Goal: Task Accomplishment & Management: Manage account settings

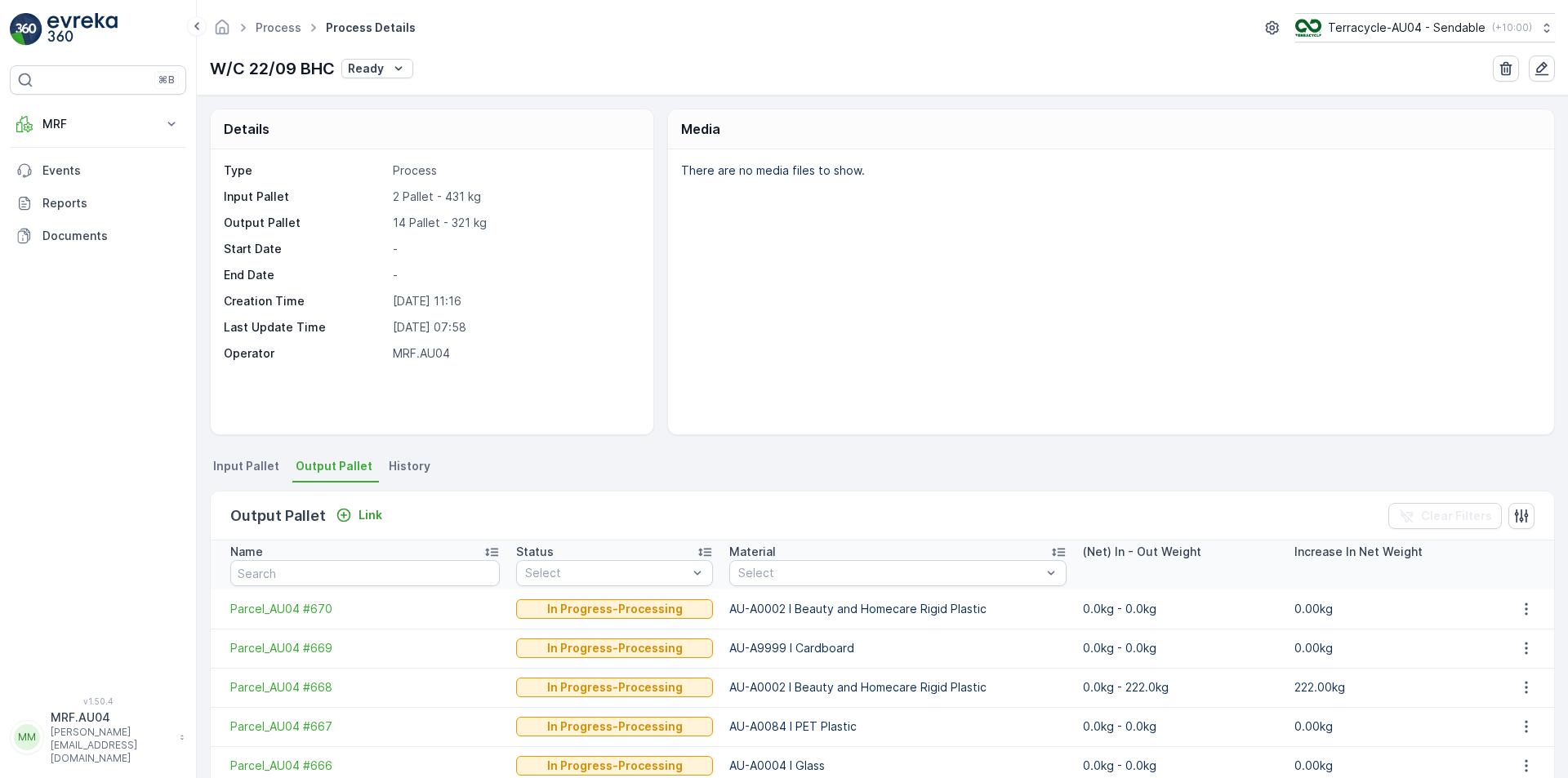
scroll to position [327, 0]
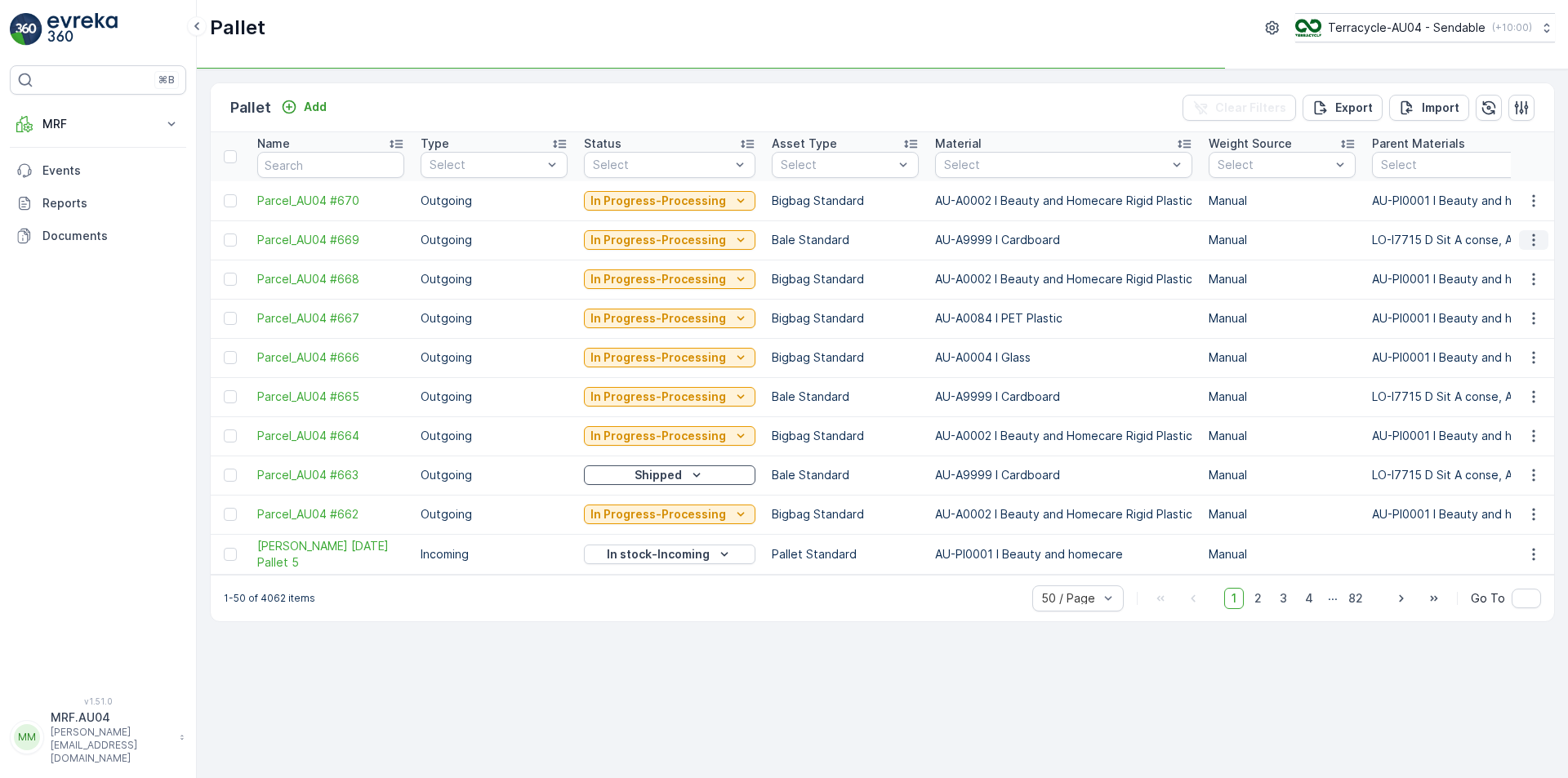
click at [1533, 237] on icon "button" at bounding box center [1534, 240] width 16 height 16
click at [1502, 292] on span "Edit Pallet" at bounding box center [1494, 287] width 56 height 16
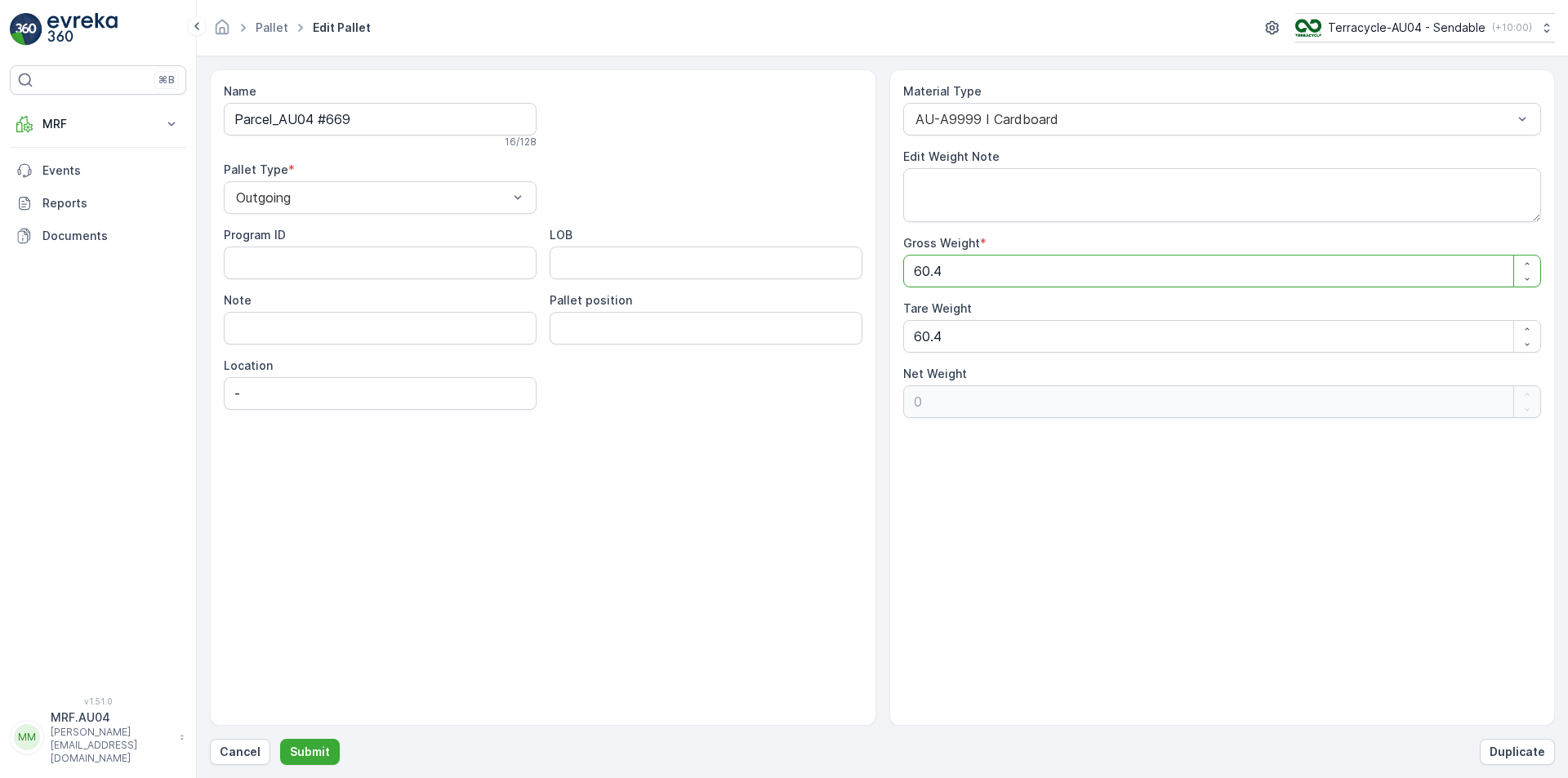
drag, startPoint x: 1099, startPoint y: 283, endPoint x: 703, endPoint y: 253, distance: 397.1
click at [703, 253] on div "Name Parcel_AU04 #669 16 / 128 Pallet Type * Outgoing Program ID LOB Note Palle…" at bounding box center [883, 398] width 1345 height 657
type Weight "1"
type Weight "-59.4"
type Weight "12"
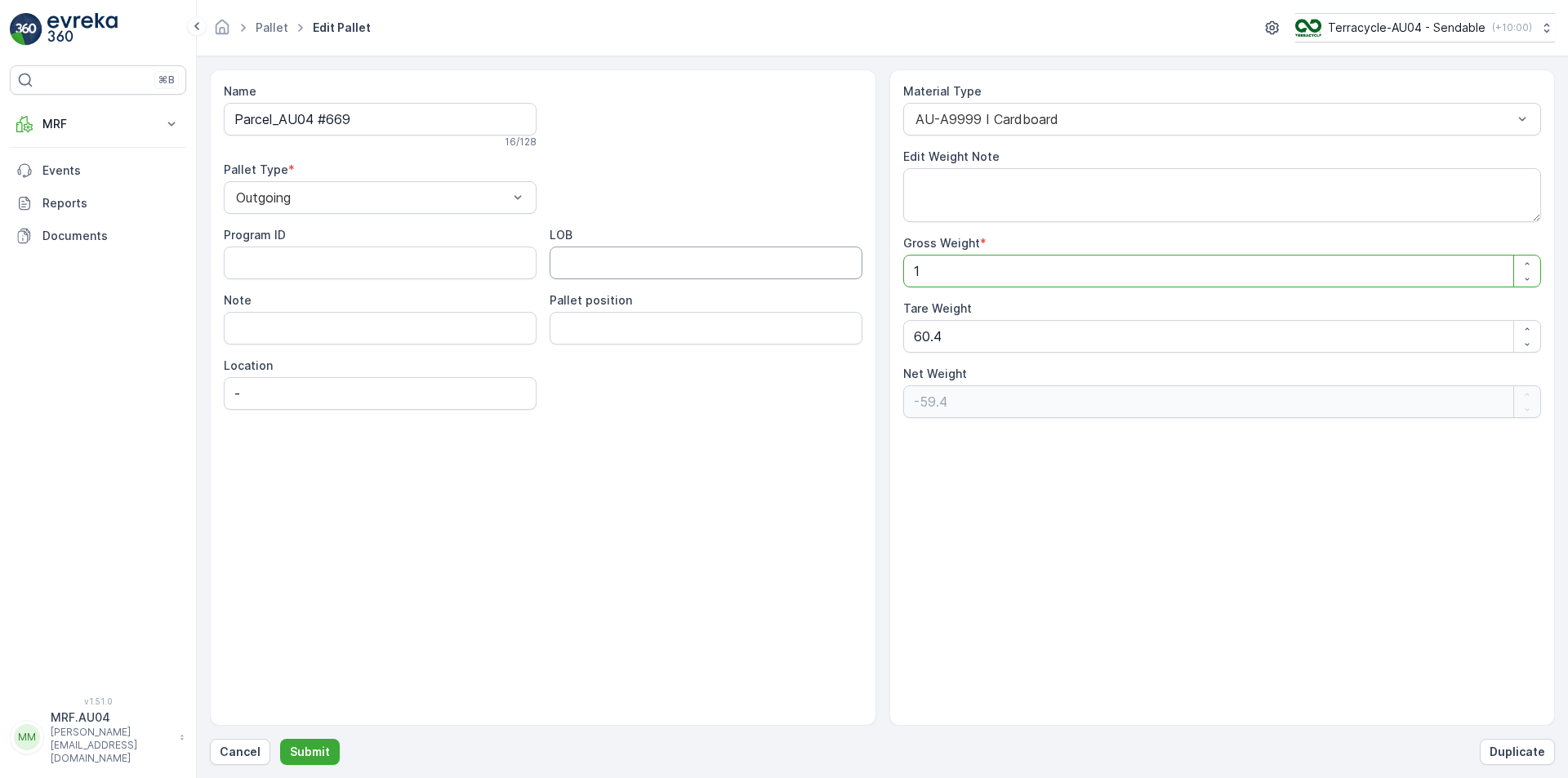
type Weight "-48.4"
type Weight "124"
type Weight "63.6"
type Weight "124"
click at [275, 748] on div "Cancel Submit Duplicate" at bounding box center [883, 752] width 1345 height 26
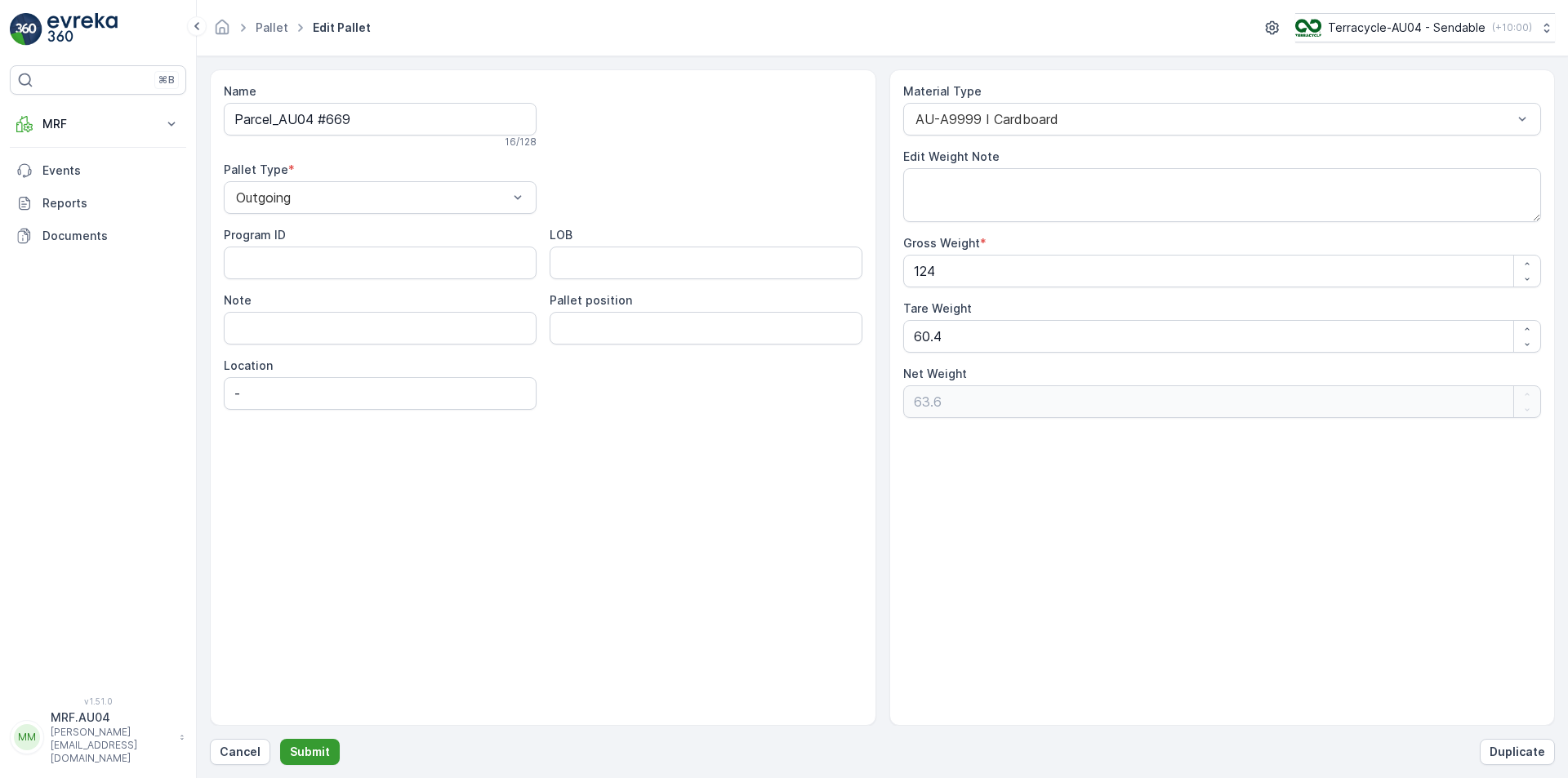
click at [294, 750] on p "Submit" at bounding box center [309, 752] width 40 height 16
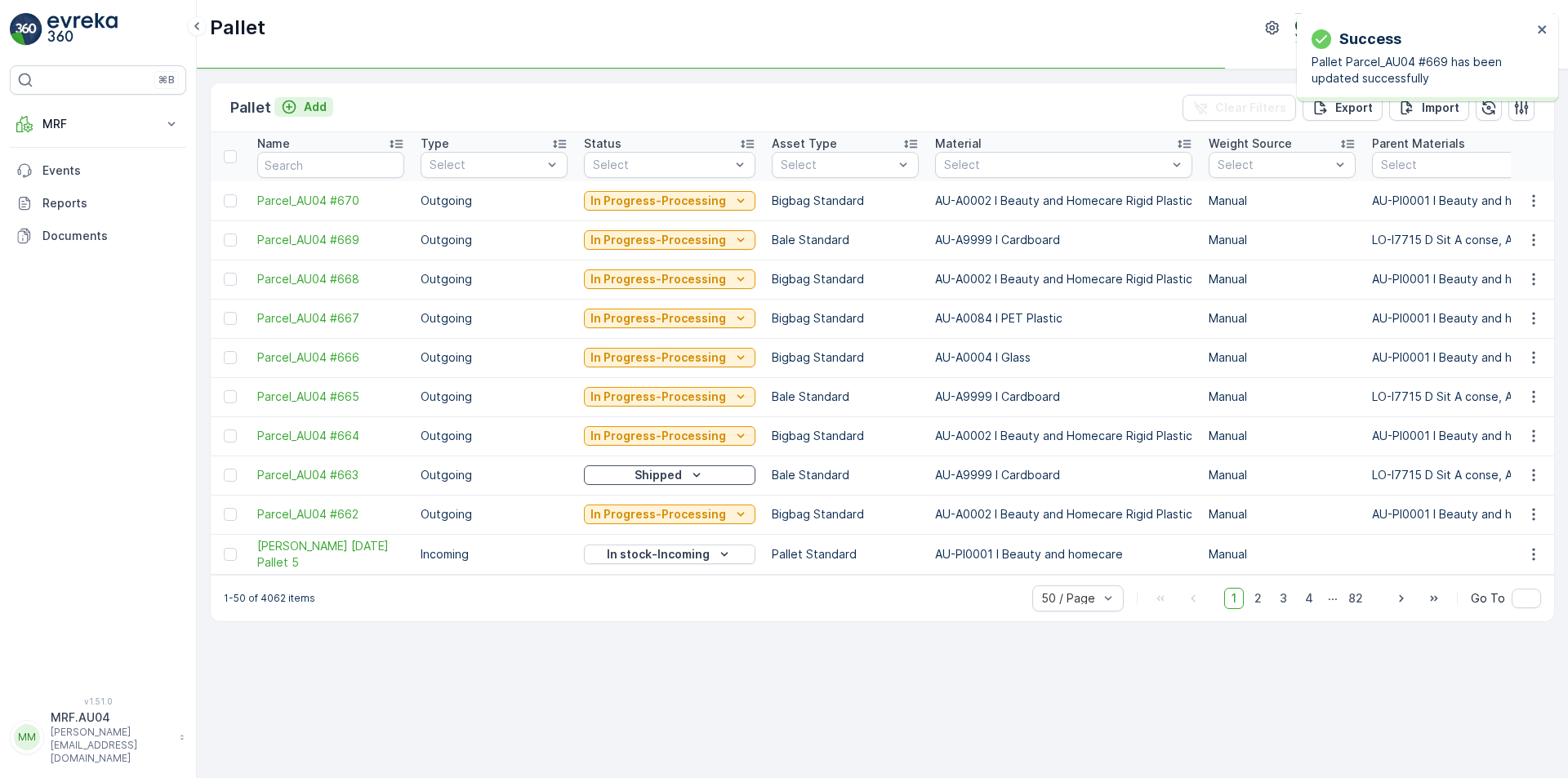
click at [299, 111] on div "Add" at bounding box center [304, 107] width 46 height 16
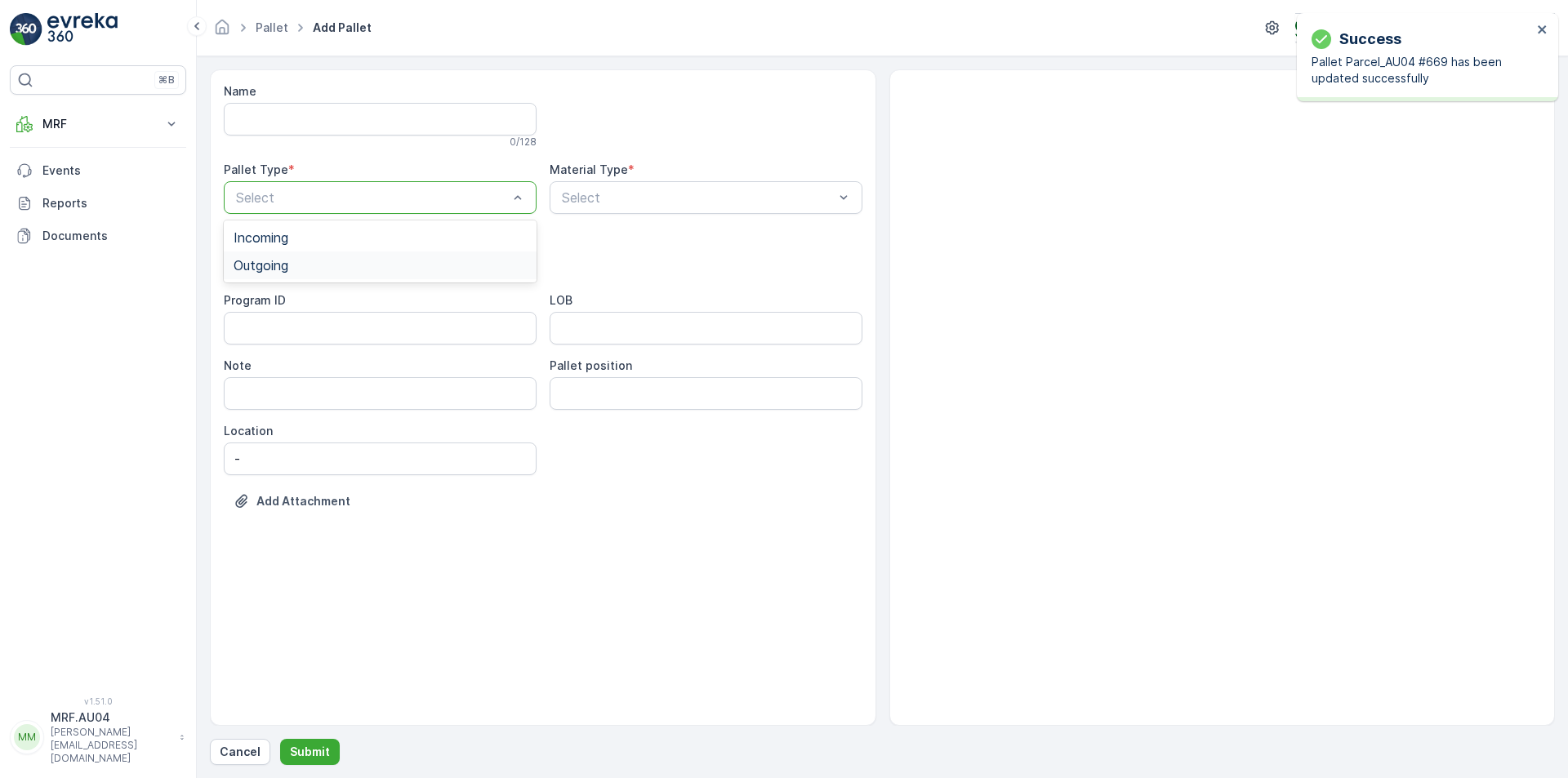
click at [354, 272] on div "Outgoing" at bounding box center [380, 265] width 313 height 28
click at [354, 272] on div "Select" at bounding box center [380, 263] width 313 height 33
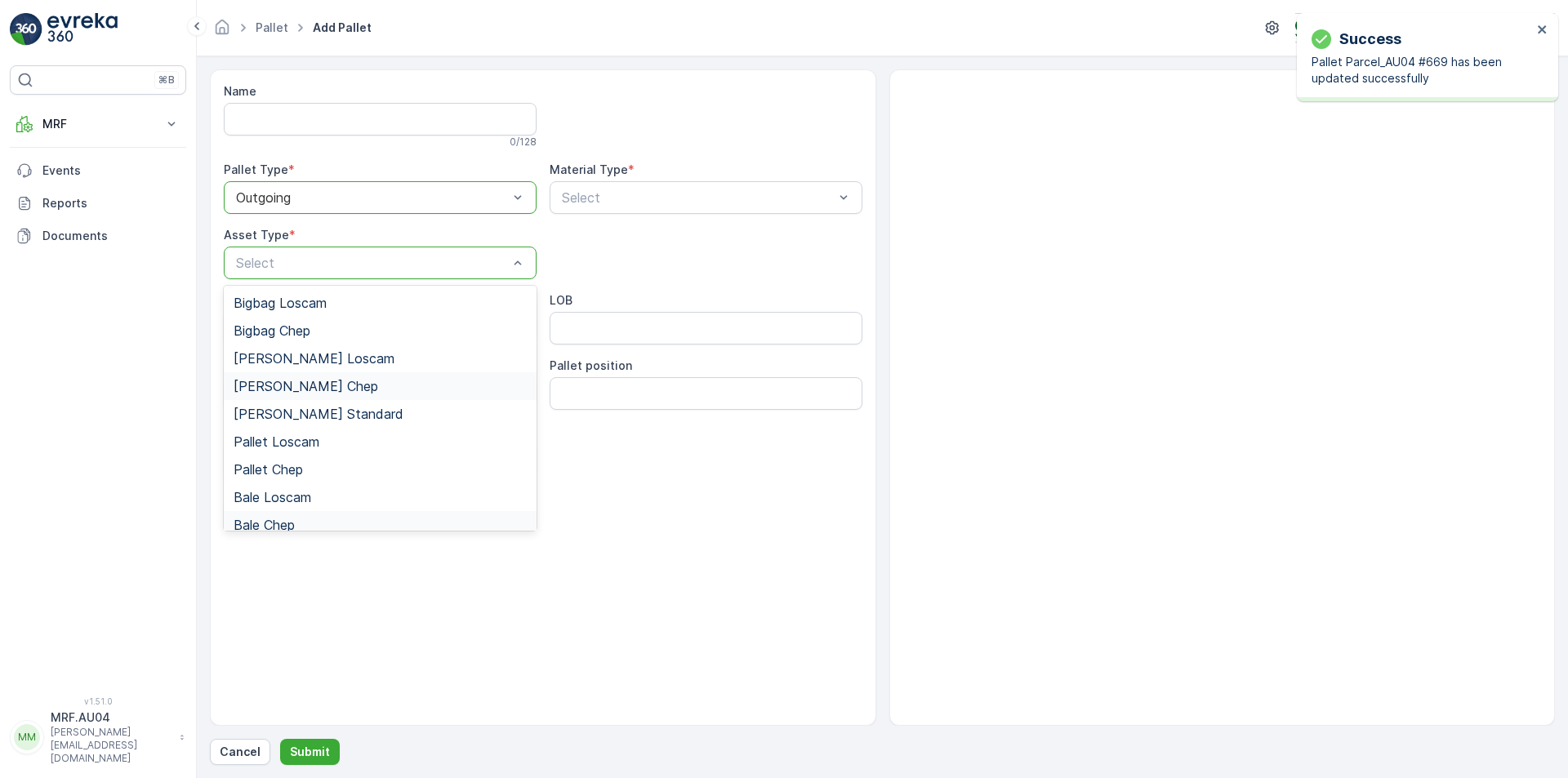
scroll to position [150, 0]
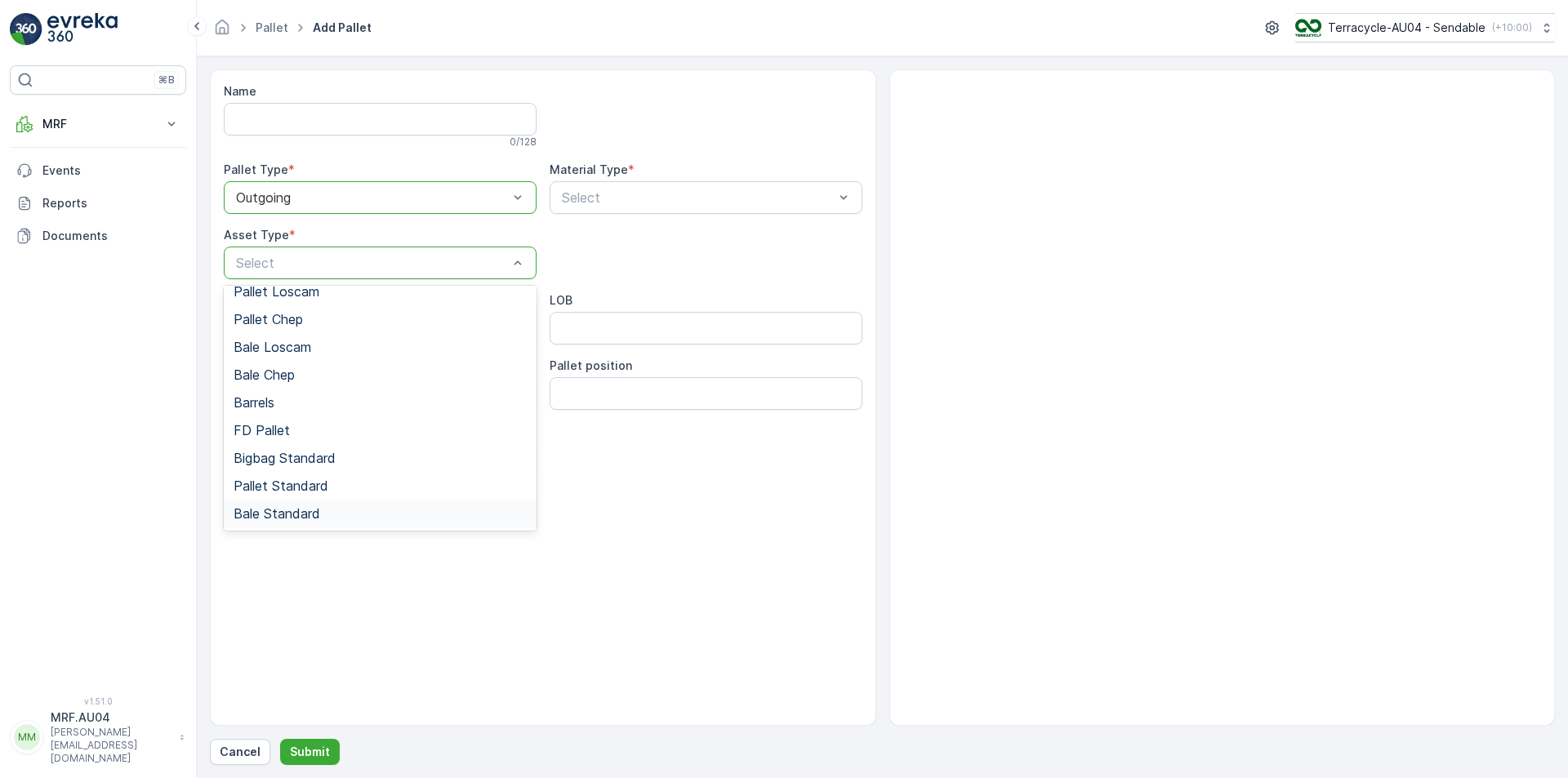
click at [302, 508] on span "Bale Standard" at bounding box center [276, 514] width 86 height 15
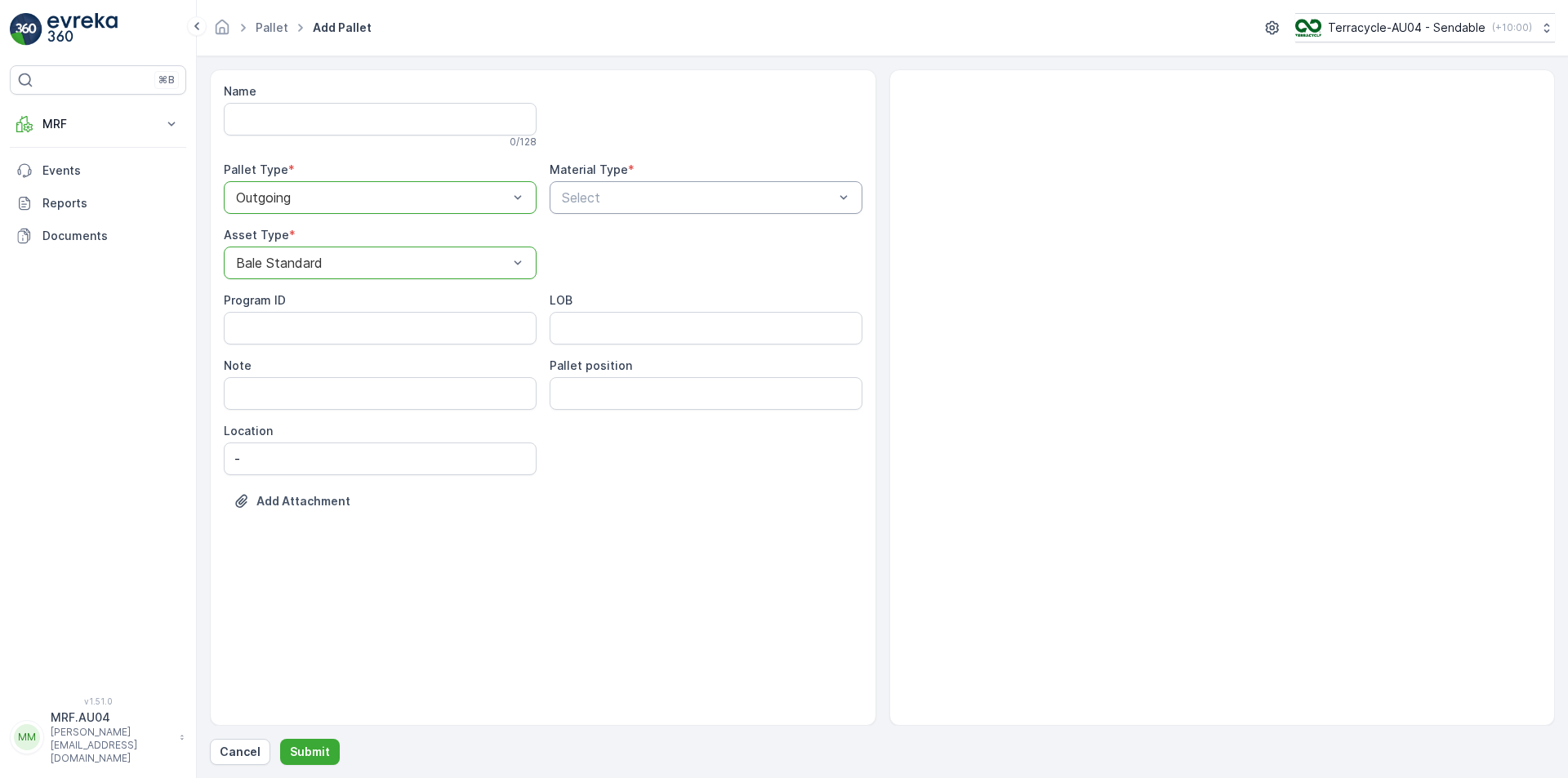
click at [667, 185] on div "Select" at bounding box center [705, 198] width 313 height 33
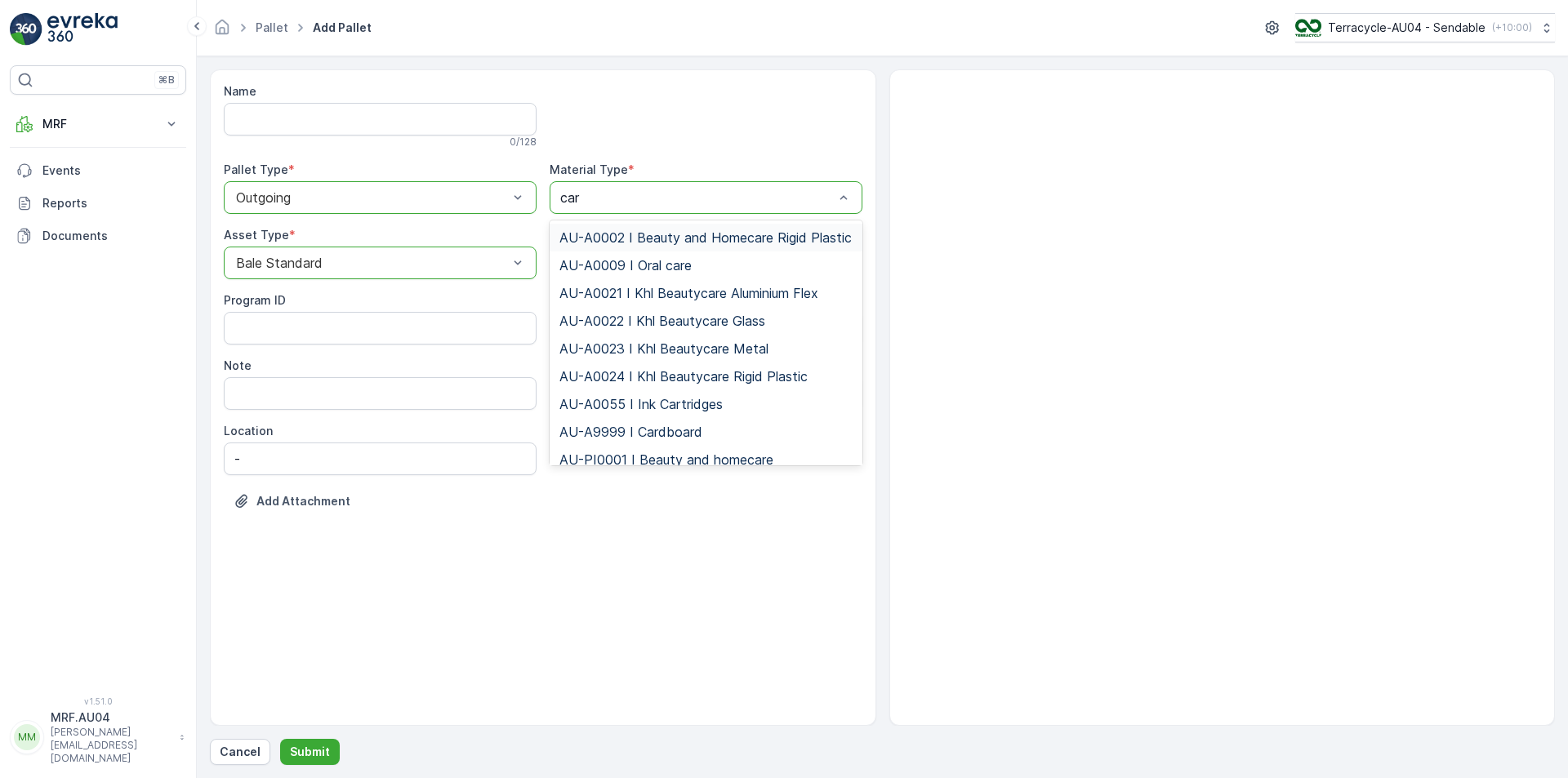
type input "card"
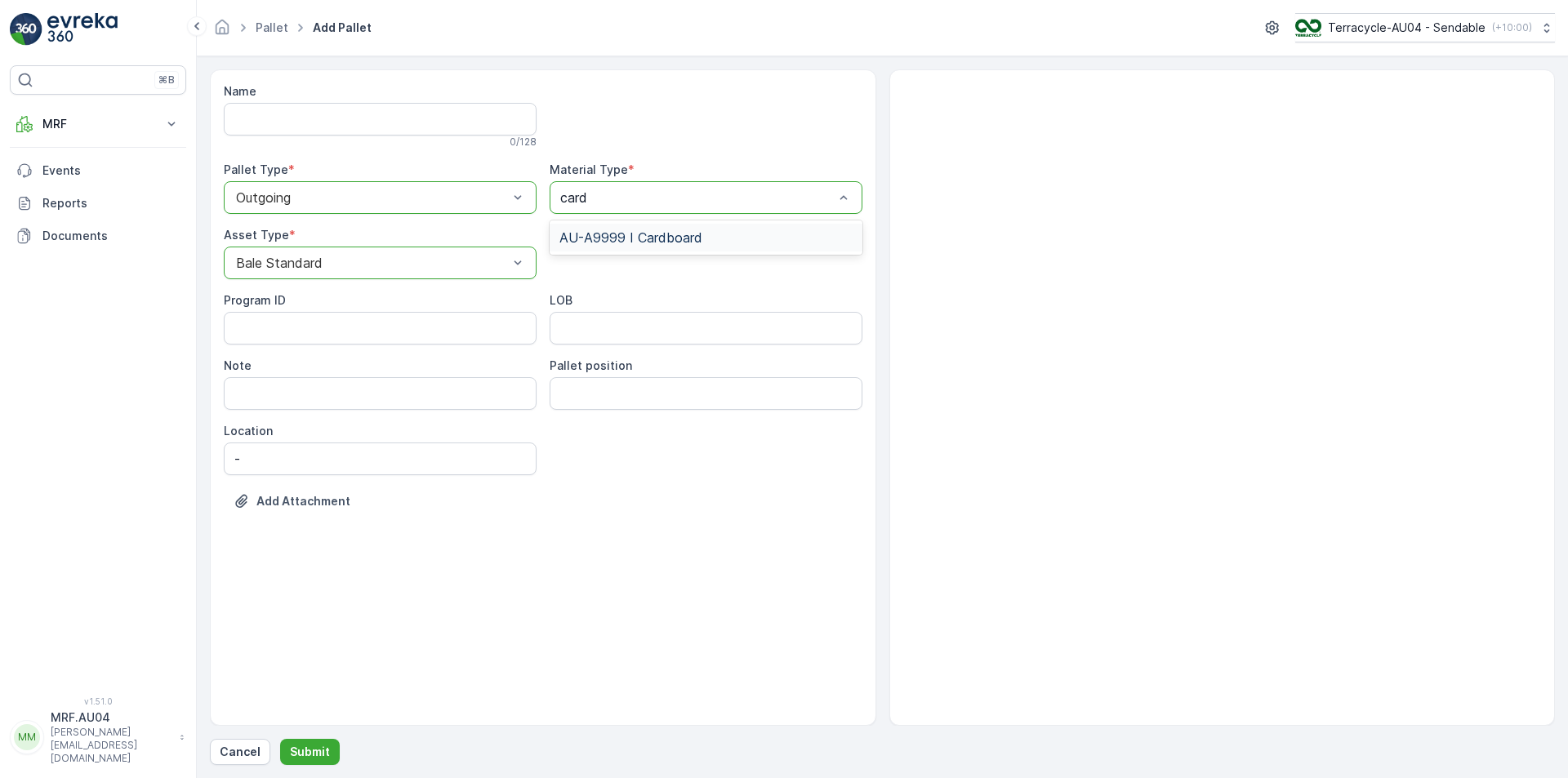
click at [693, 246] on div "AU-A9999 I Cardboard" at bounding box center [705, 238] width 313 height 28
click at [319, 754] on p "Submit" at bounding box center [309, 752] width 40 height 16
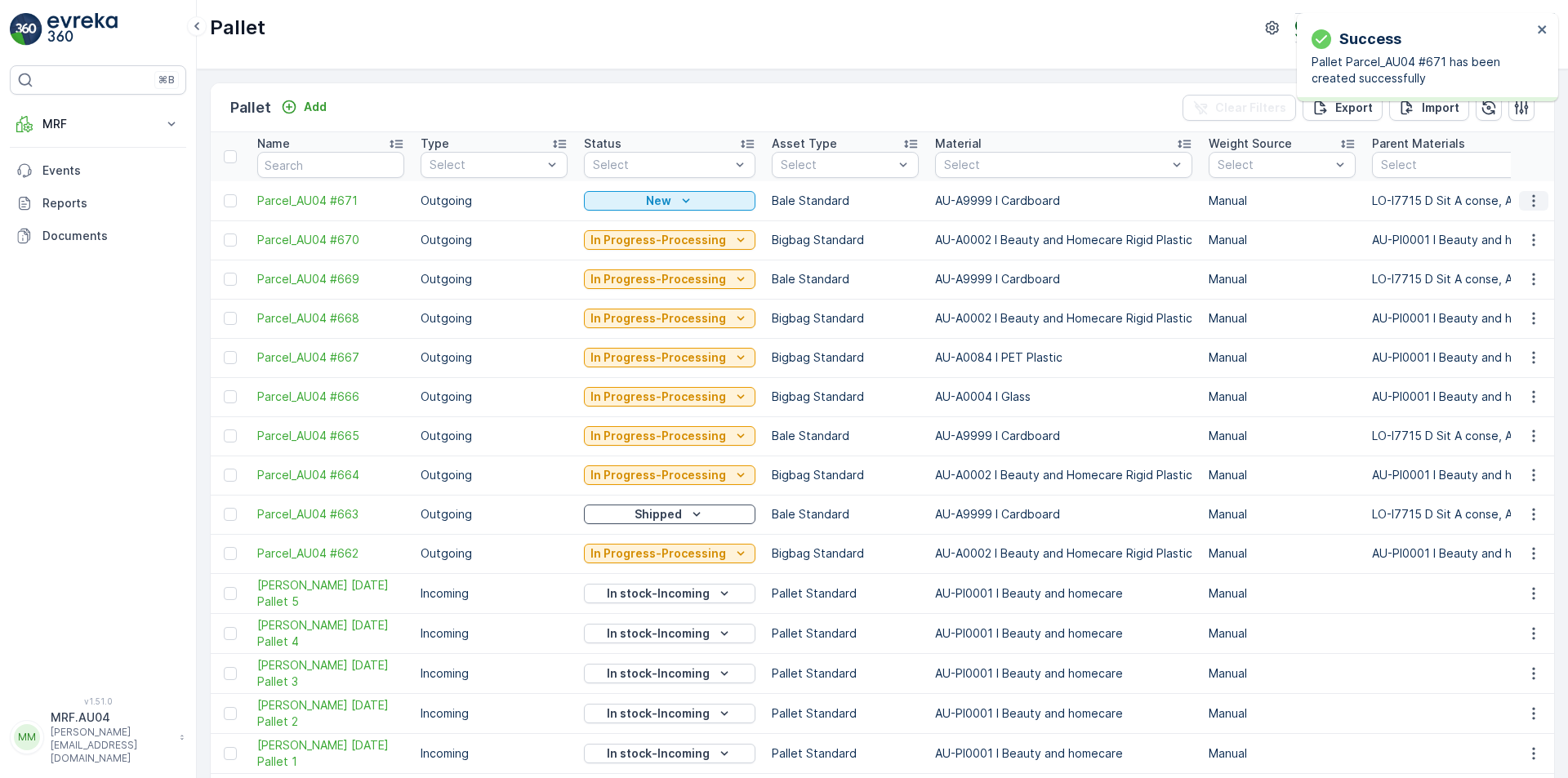
click at [1534, 194] on icon "button" at bounding box center [1534, 201] width 16 height 16
click at [1492, 254] on span "Edit Pallet" at bounding box center [1494, 248] width 56 height 16
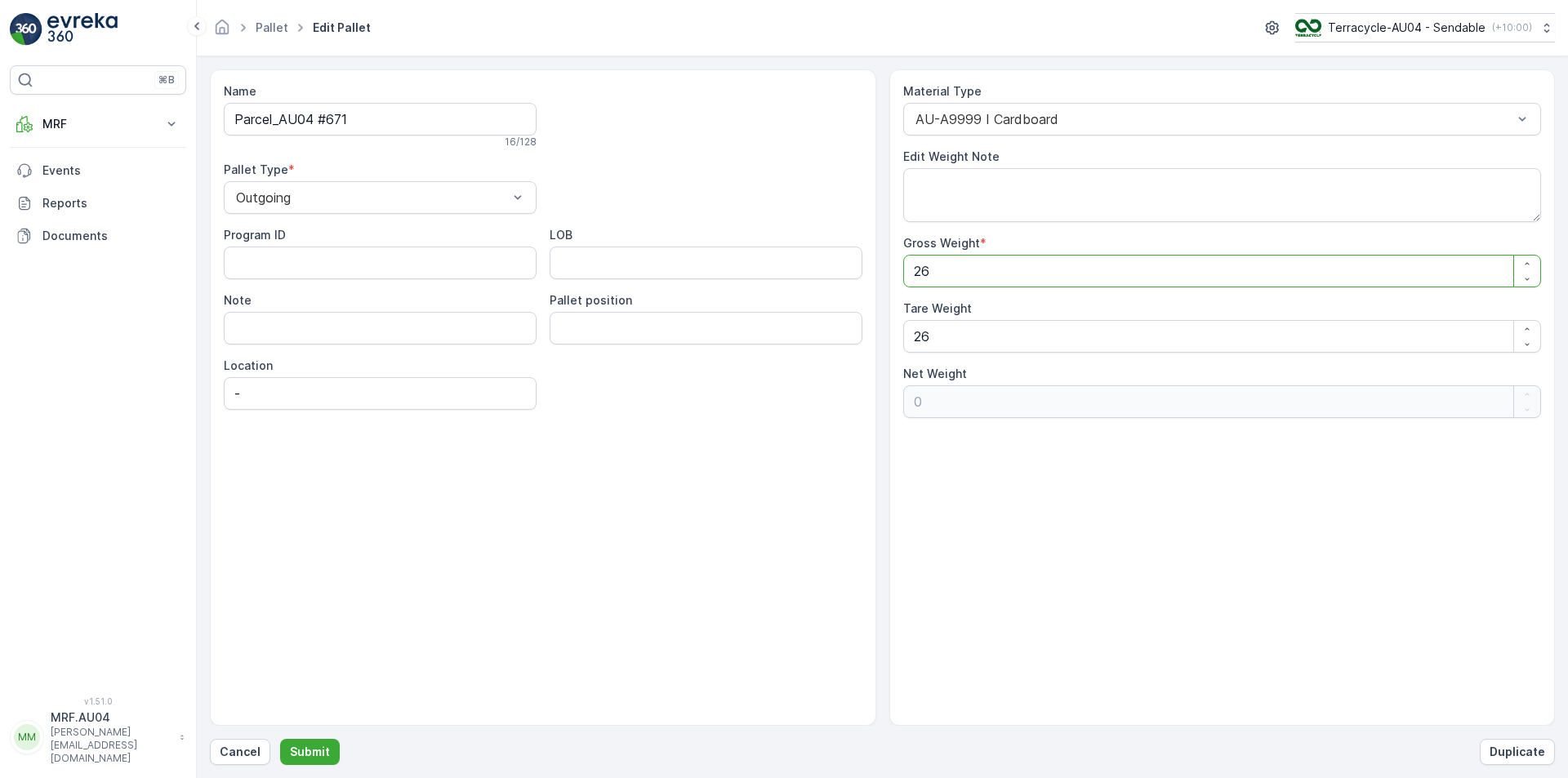
drag, startPoint x: 1132, startPoint y: 284, endPoint x: 463, endPoint y: 236, distance: 670.7
click at [470, 236] on div "Name Parcel_AU04 #671 16 / 128 Pallet Type * Outgoing Program ID LOB Note Palle…" at bounding box center [883, 398] width 1345 height 657
type Weight "6"
type Weight "-20"
type Weight "60"
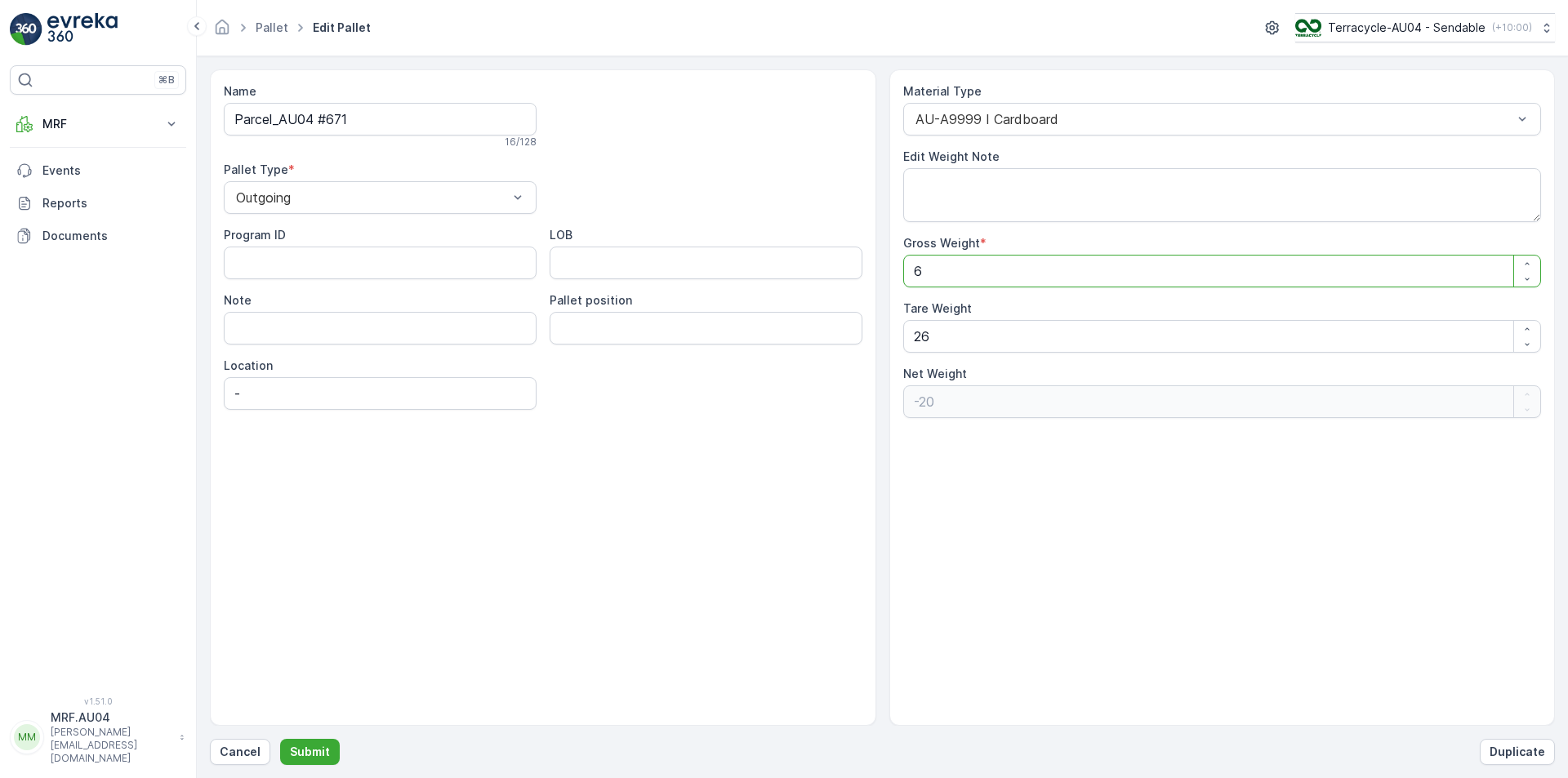
type Weight "34"
type Weight "60.4"
type Weight "34.4"
type Weight "60.4"
drag, startPoint x: 525, startPoint y: 306, endPoint x: 479, endPoint y: 305, distance: 46.0
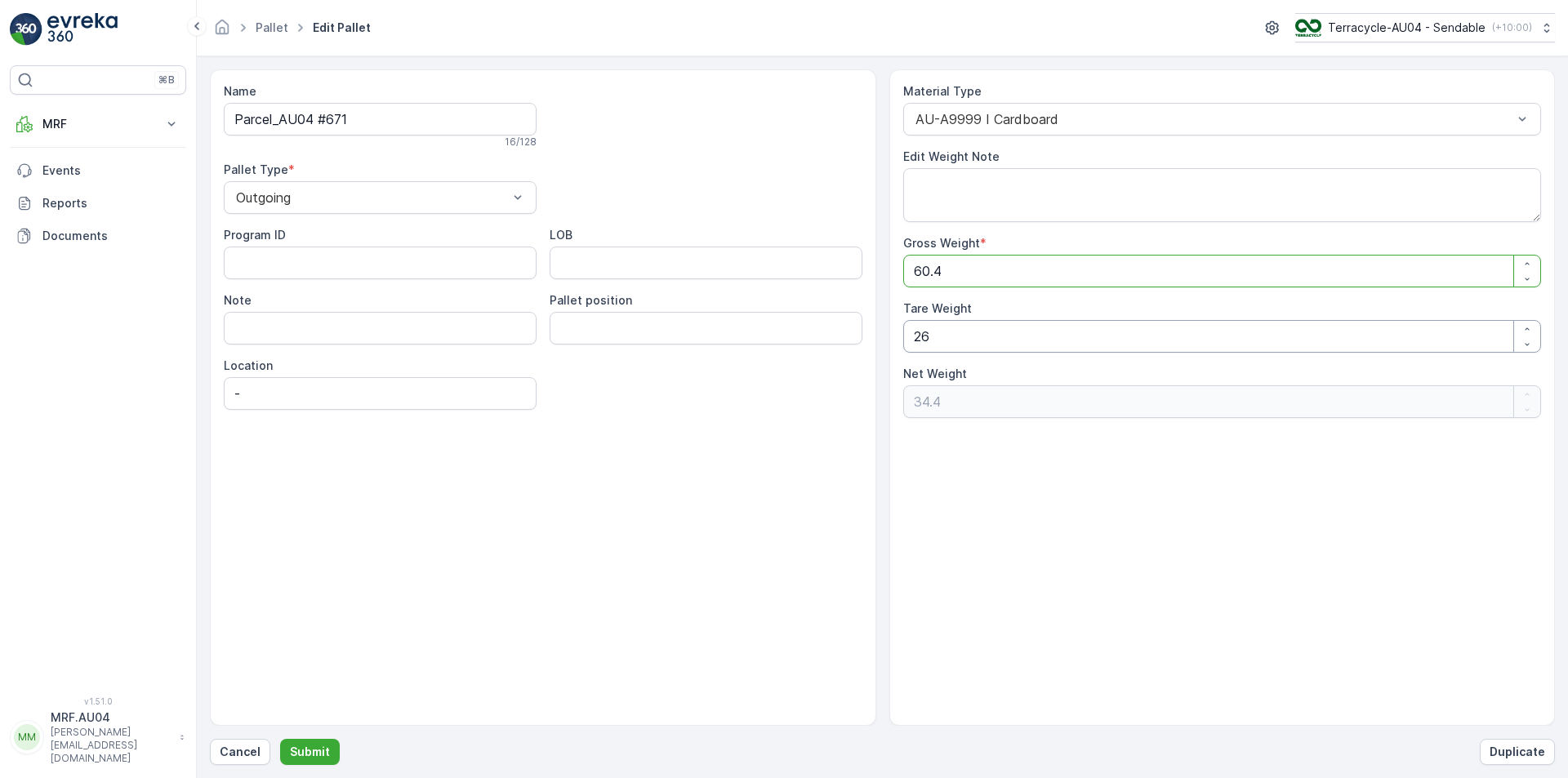
click at [484, 305] on div "Name Parcel_AU04 #671 16 / 128 Pallet Type * Outgoing Program ID LOB Note Palle…" at bounding box center [883, 398] width 1345 height 657
type Weight "6"
type Weight "54.4"
type Weight "60"
type Weight "0.4"
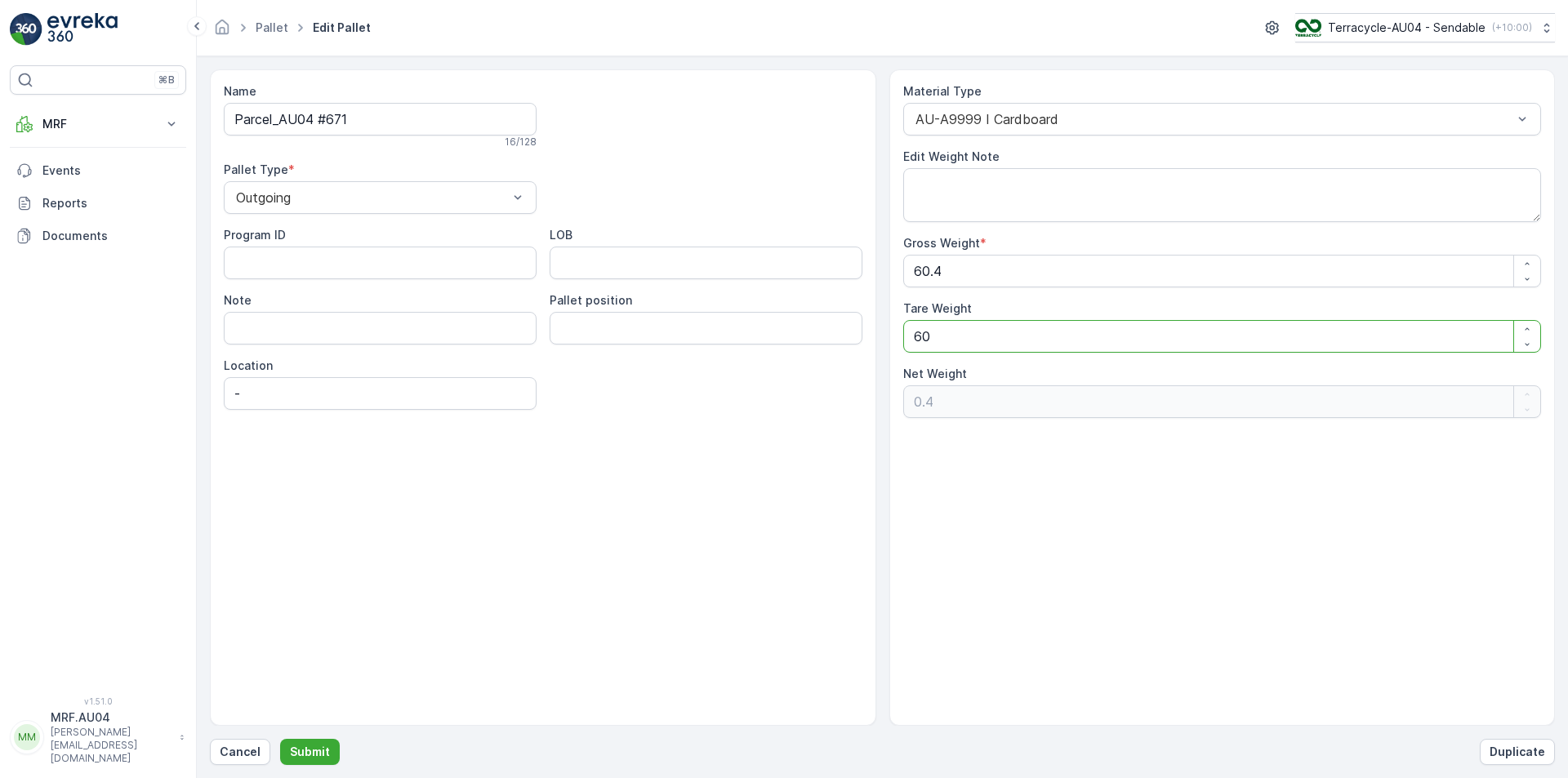
type Weight "60.4"
type Weight "0"
type Weight "60.4"
click at [282, 749] on button "Submit" at bounding box center [309, 752] width 60 height 26
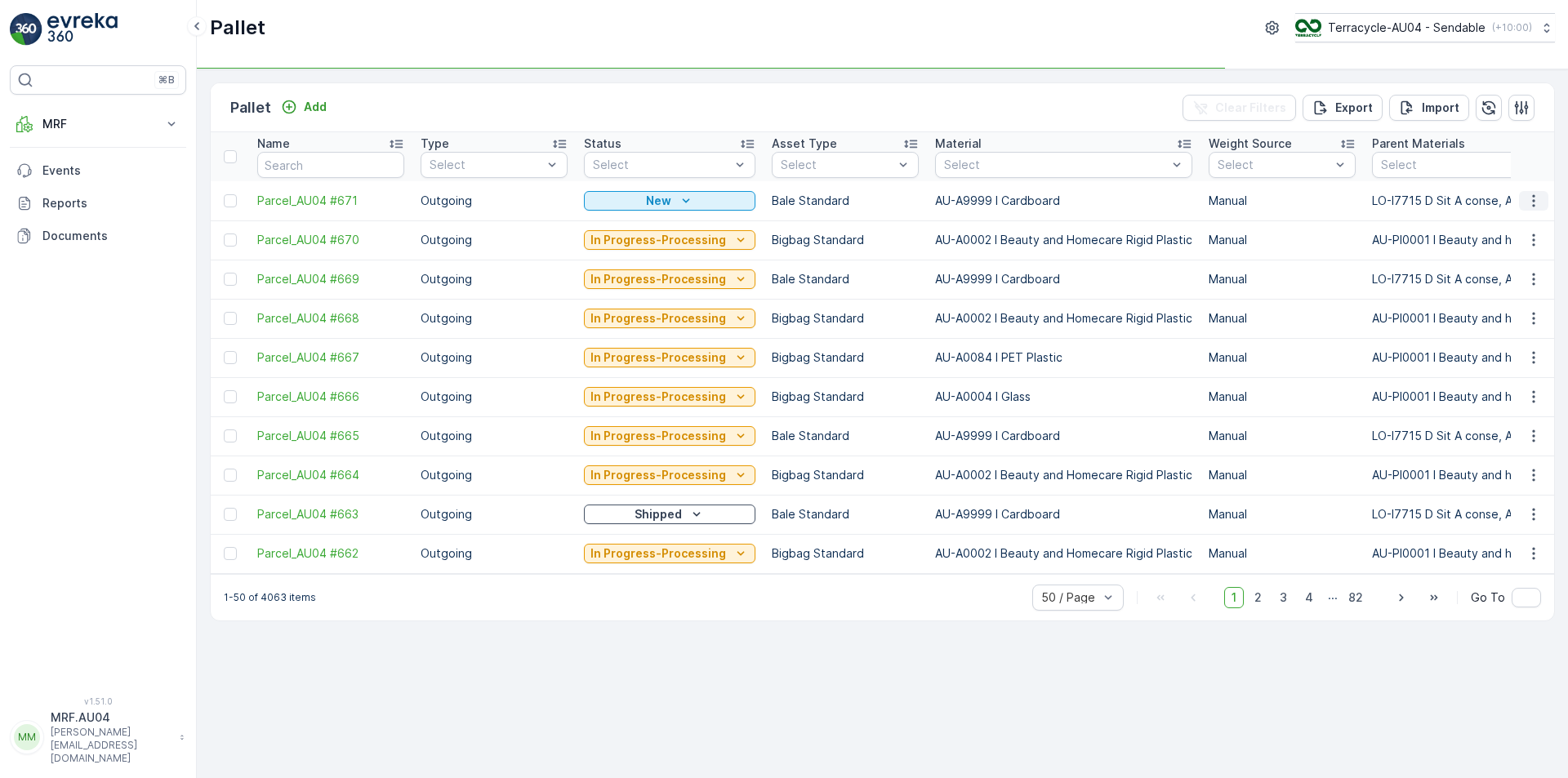
click at [1534, 203] on icon "button" at bounding box center [1534, 201] width 16 height 16
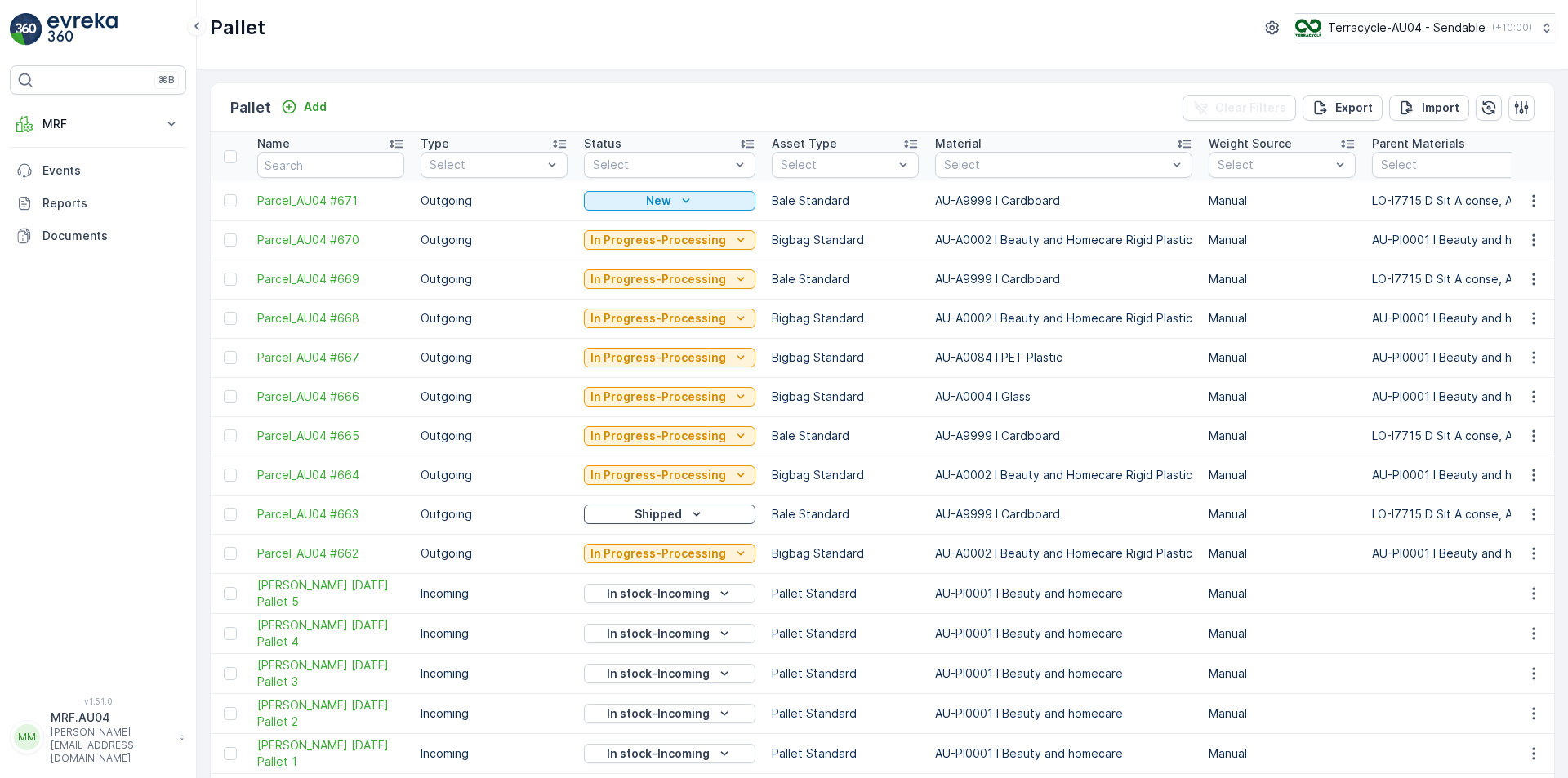
click at [1538, 204] on button "button" at bounding box center [1534, 201] width 30 height 20
click at [1498, 318] on span "Print QR" at bounding box center [1488, 317] width 45 height 16
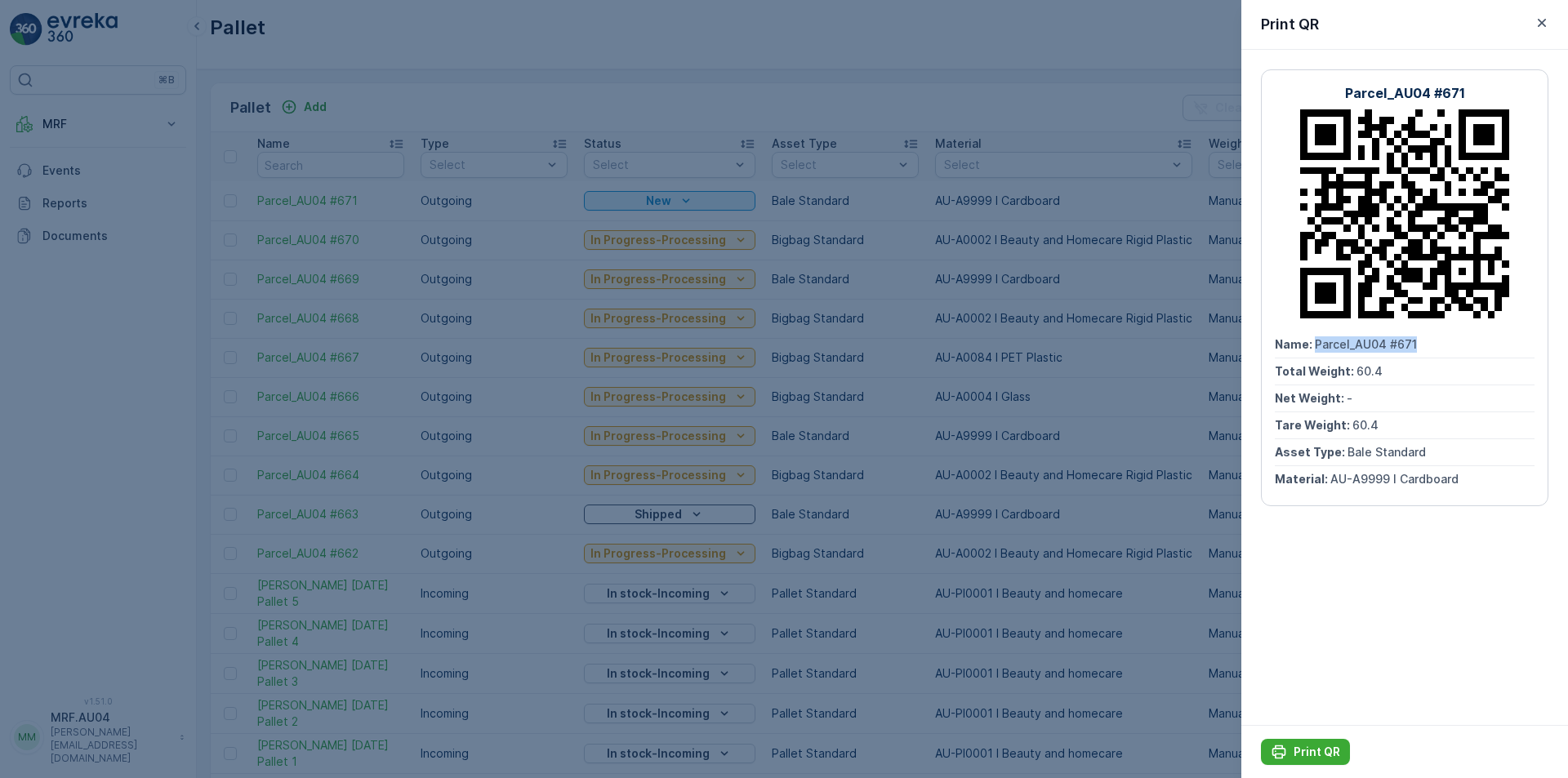
drag, startPoint x: 1318, startPoint y: 343, endPoint x: 1467, endPoint y: 341, distance: 149.0
click at [1467, 341] on div "Name : Parcel_AU04 #671" at bounding box center [1405, 345] width 259 height 27
copy span "Parcel_AU04 #671"
click at [1285, 754] on icon "Print QR" at bounding box center [1279, 752] width 14 height 14
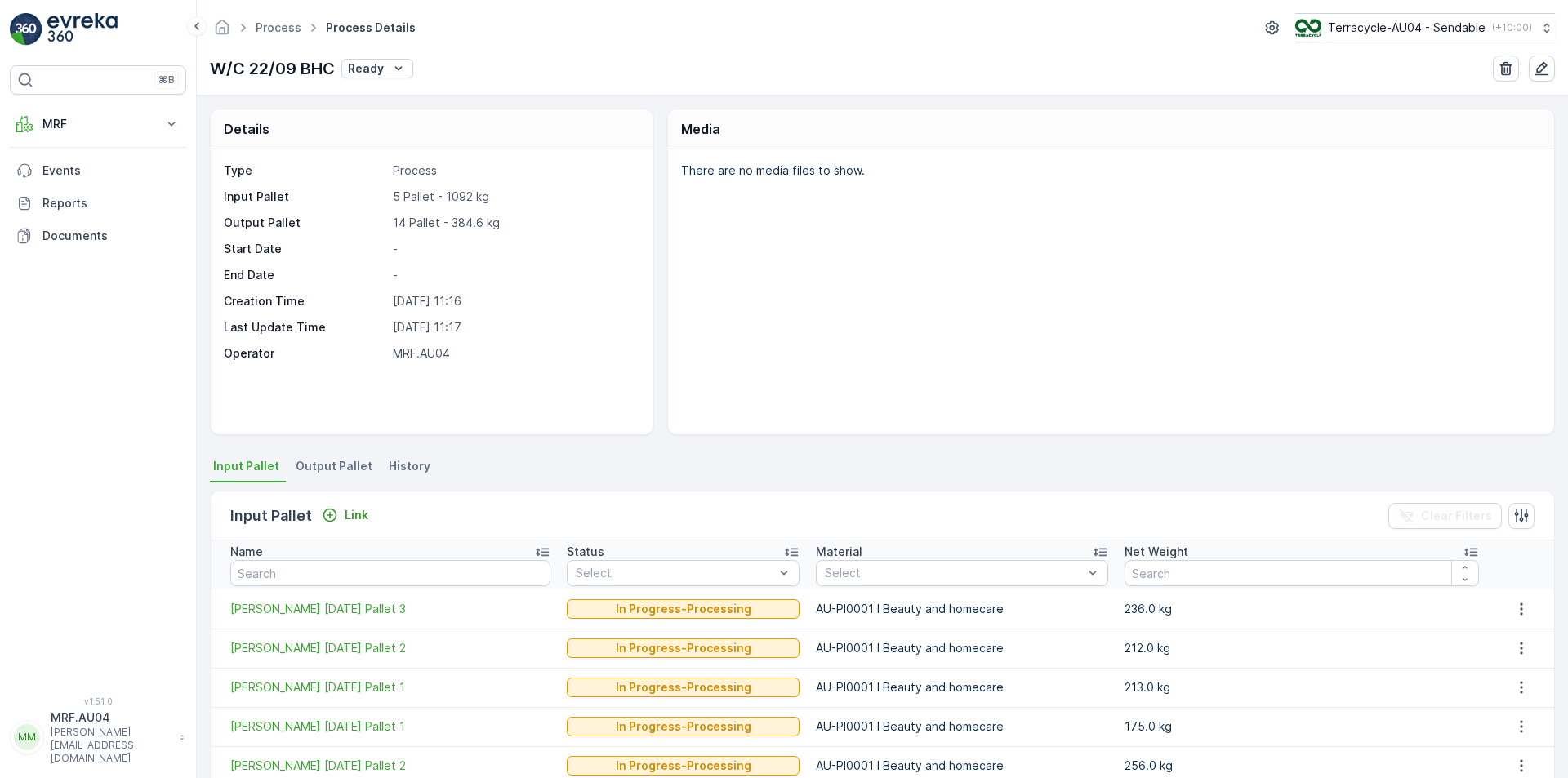
scroll to position [76, 0]
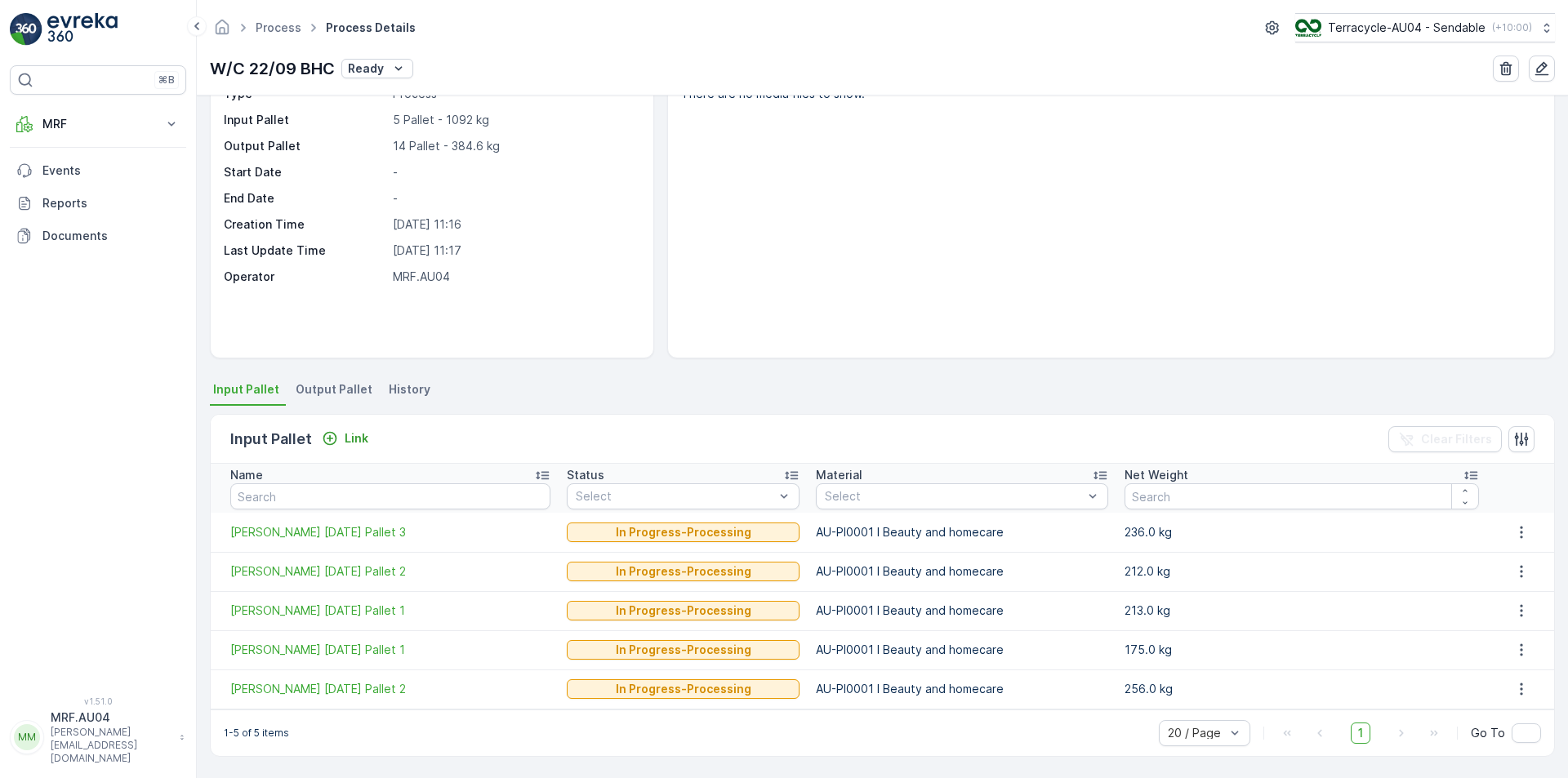
click at [322, 383] on span "Output Pallet" at bounding box center [333, 390] width 76 height 16
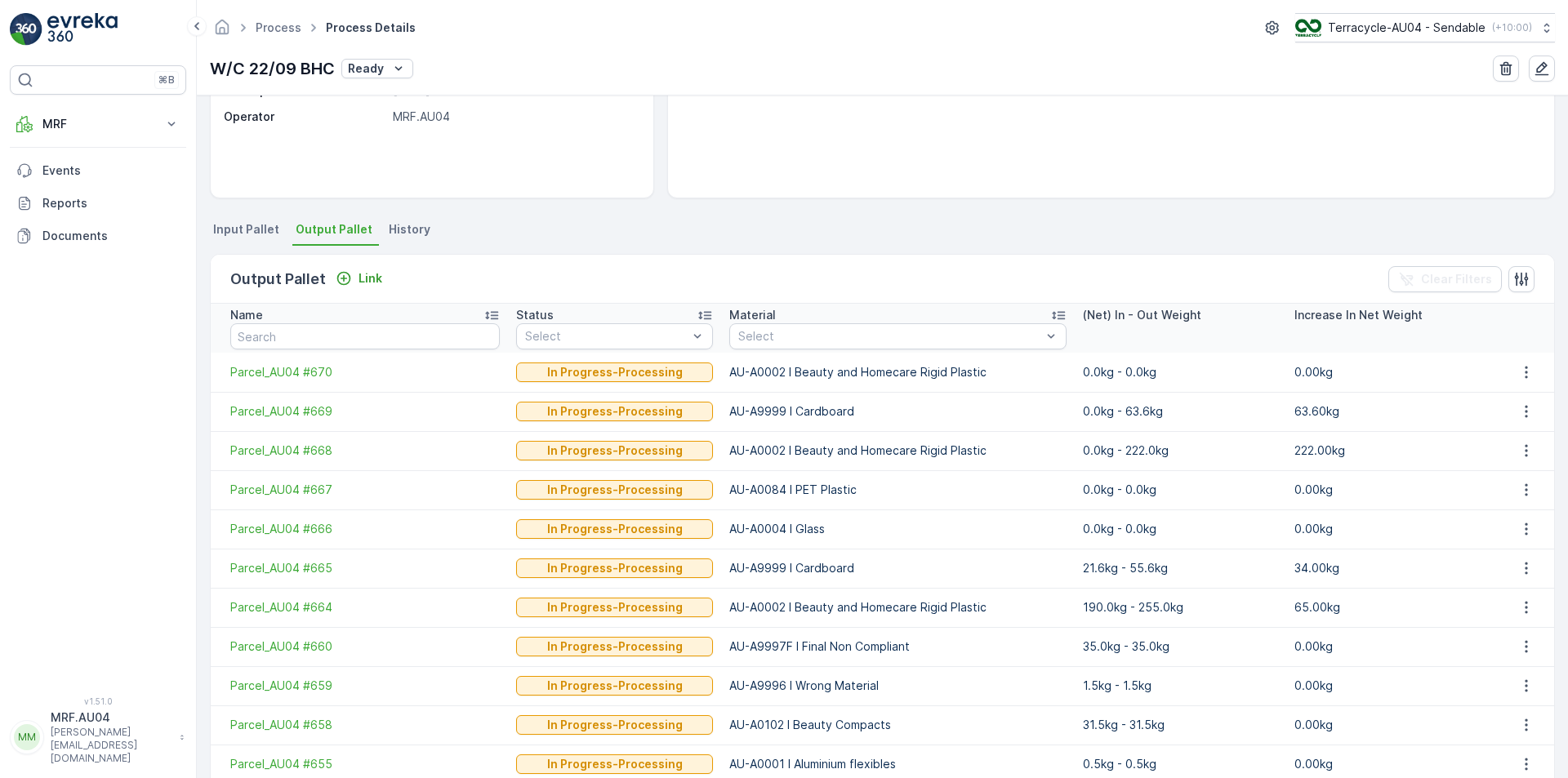
scroll to position [240, 0]
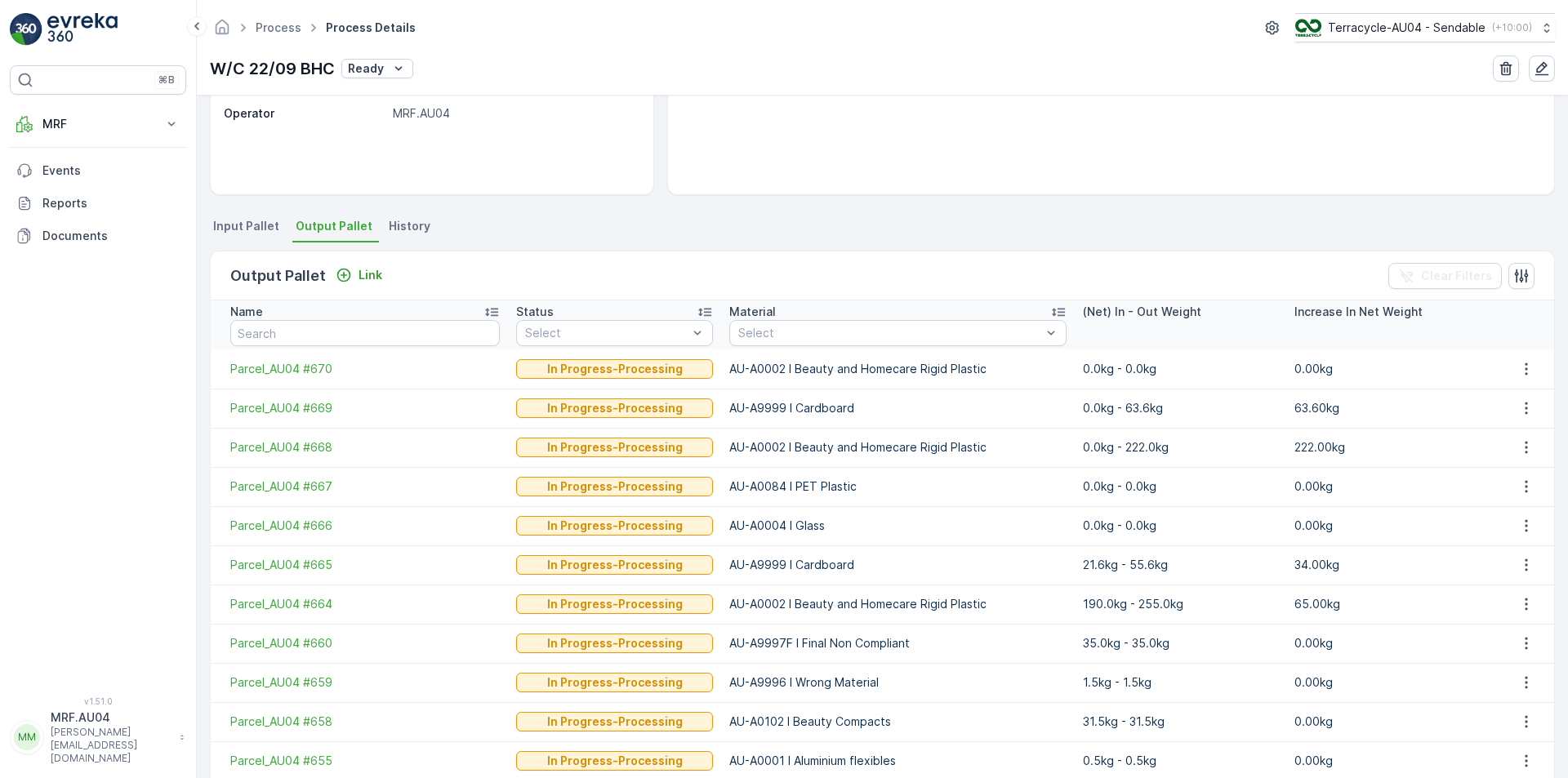
click at [387, 277] on div "Output Pallet Link Clear Filters" at bounding box center [883, 276] width 1343 height 49
click at [380, 276] on button "Link" at bounding box center [359, 275] width 60 height 20
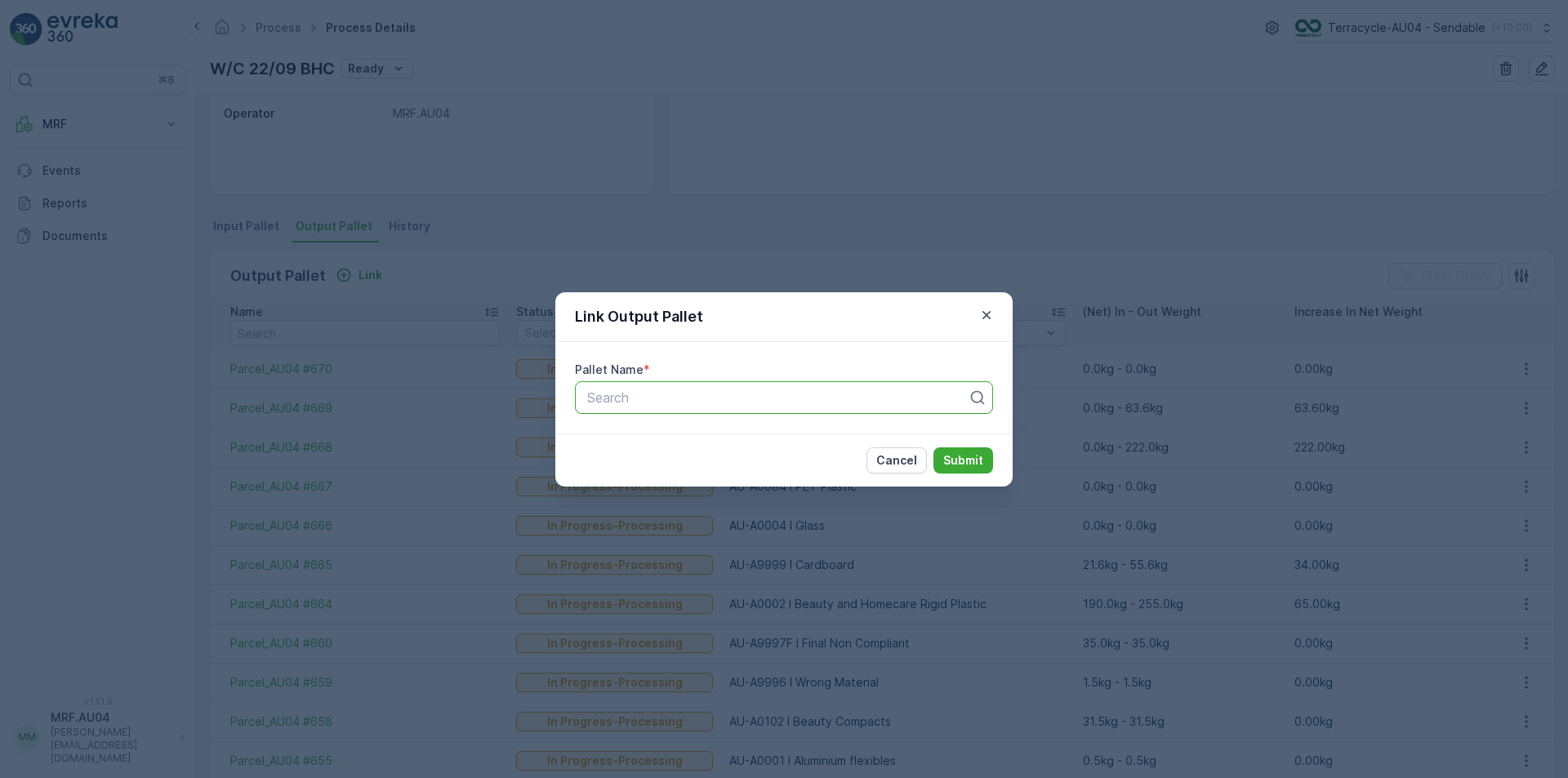
paste input "Parcel_AU04 #671"
type input "Parcel_AU04 #671"
click at [797, 433] on div "Parcel_AU04 #671" at bounding box center [783, 437] width 398 height 15
click at [956, 460] on p "Submit" at bounding box center [963, 460] width 40 height 16
